Goal: Navigation & Orientation: Find specific page/section

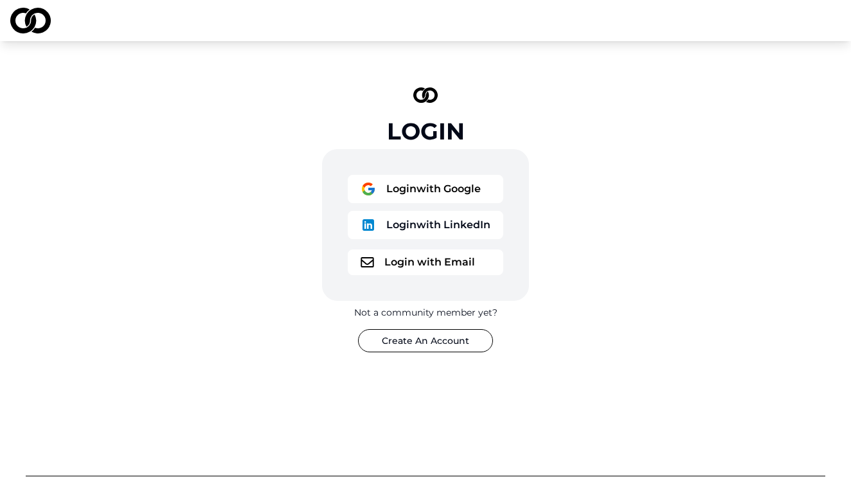
click at [474, 184] on button "Login with Google" at bounding box center [426, 189] width 156 height 28
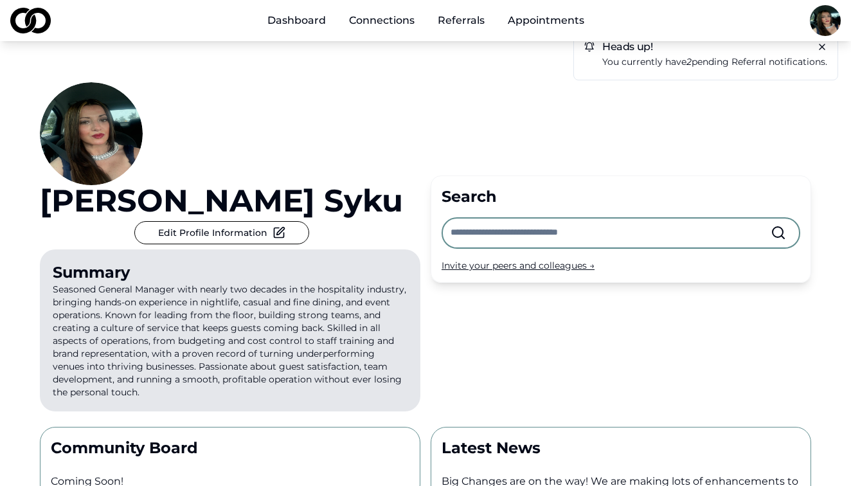
click at [298, 26] on link "Dashboard" at bounding box center [296, 21] width 79 height 26
